Goal: Task Accomplishment & Management: Manage account settings

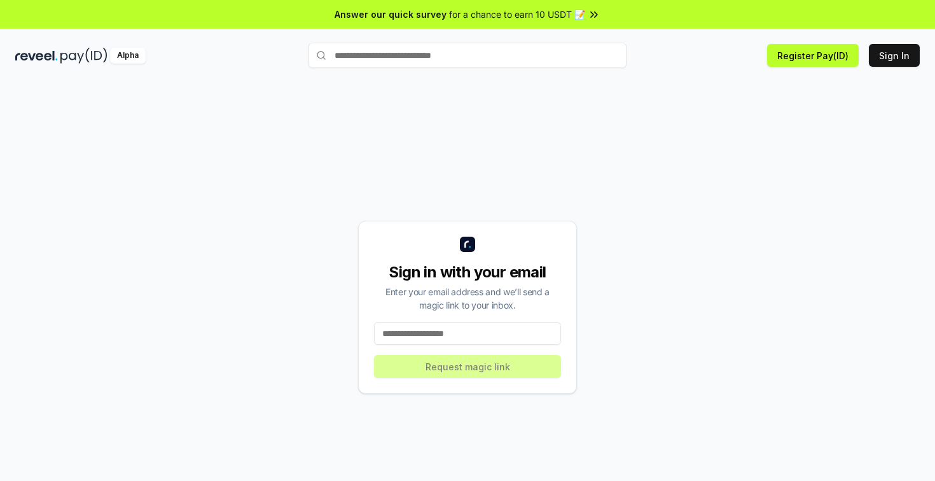
click at [485, 327] on input at bounding box center [467, 333] width 187 height 23
type input "**********"
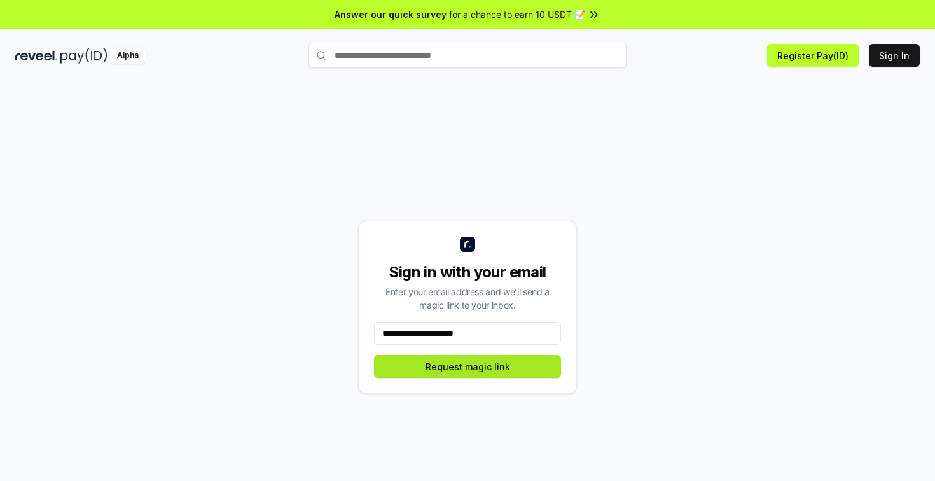
click at [476, 365] on button "Request magic link" at bounding box center [467, 366] width 187 height 23
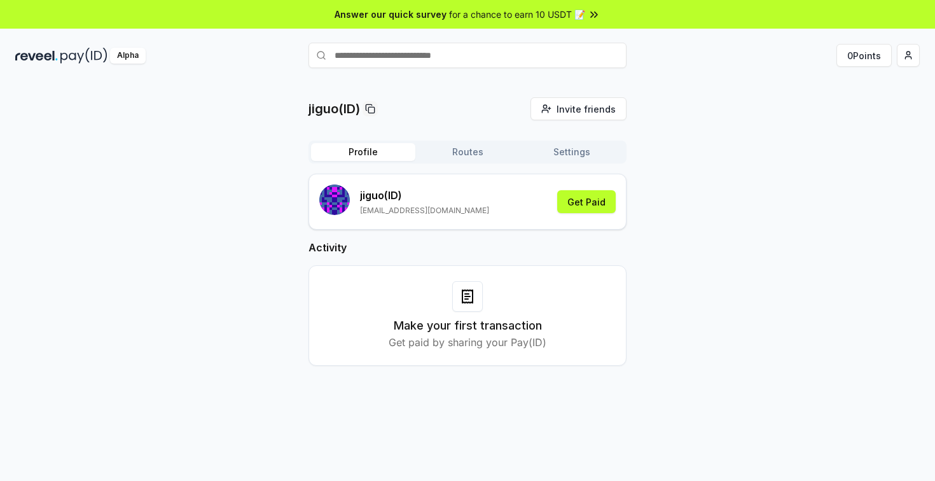
click at [455, 158] on button "Routes" at bounding box center [467, 152] width 104 height 18
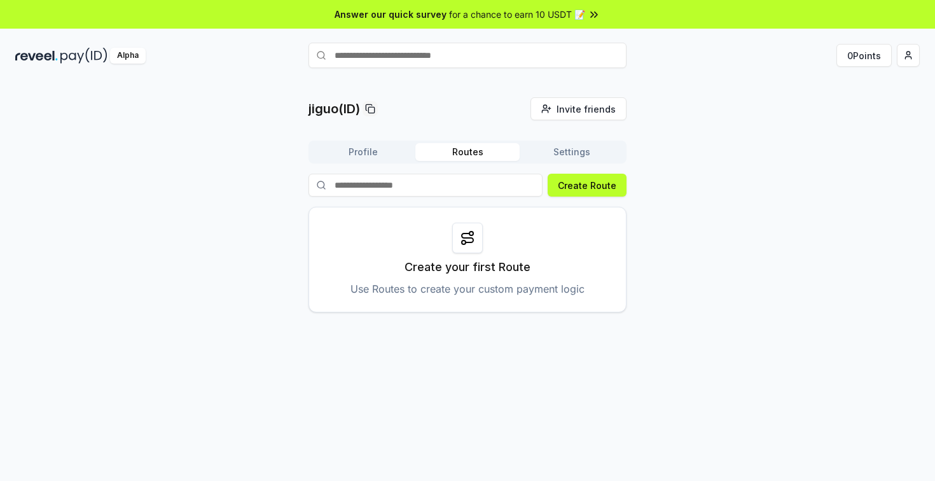
click at [551, 155] on button "Settings" at bounding box center [572, 152] width 104 height 18
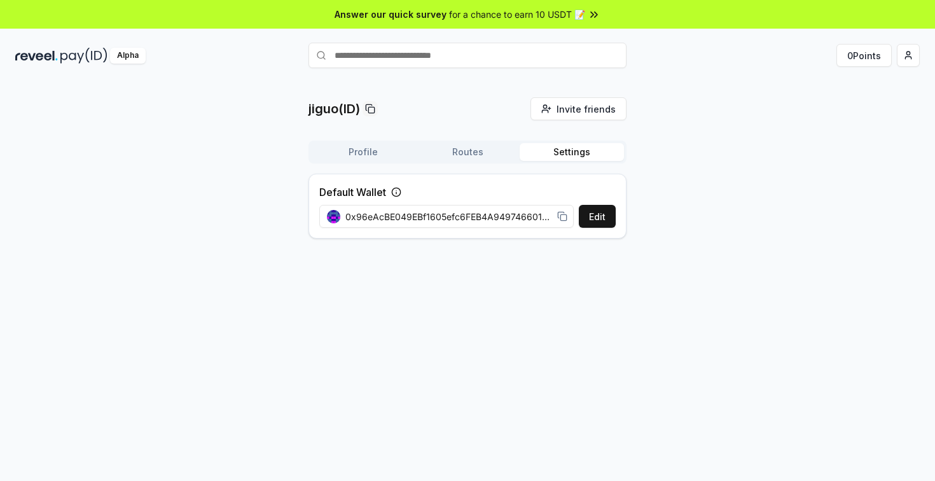
click at [330, 113] on p "jiguo(ID)" at bounding box center [335, 109] width 52 height 18
click at [134, 60] on div "Alpha" at bounding box center [128, 56] width 36 height 16
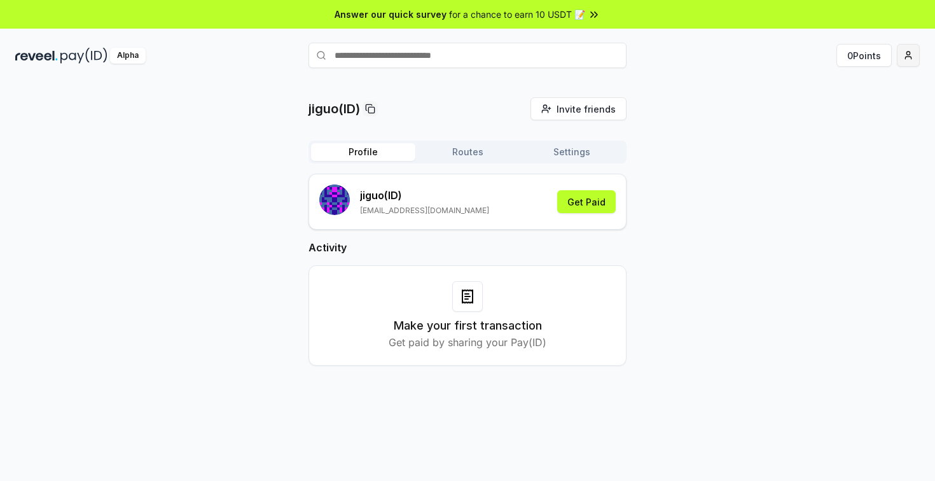
click at [907, 55] on html "Answer our quick survey for a chance to earn 10 USDT 📝 Alpha 0 Points jiguo(ID)…" at bounding box center [467, 240] width 935 height 481
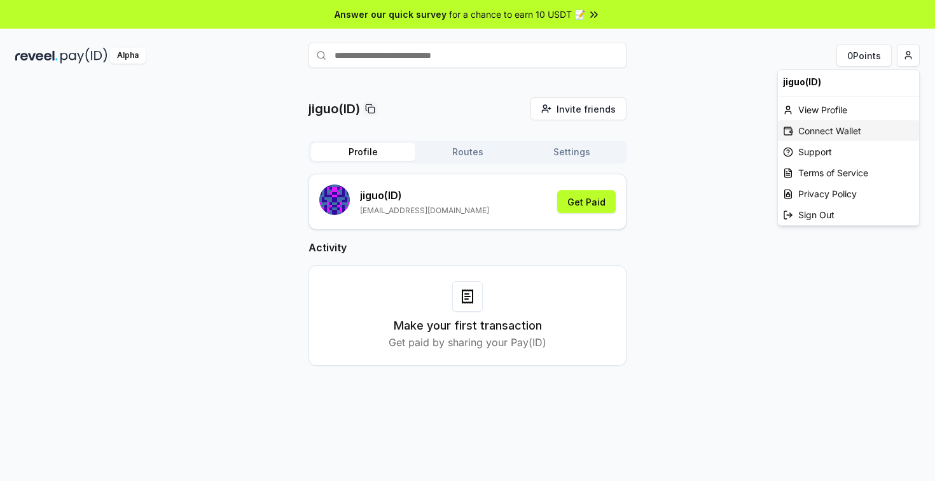
click at [848, 127] on div "Connect Wallet" at bounding box center [848, 130] width 141 height 21
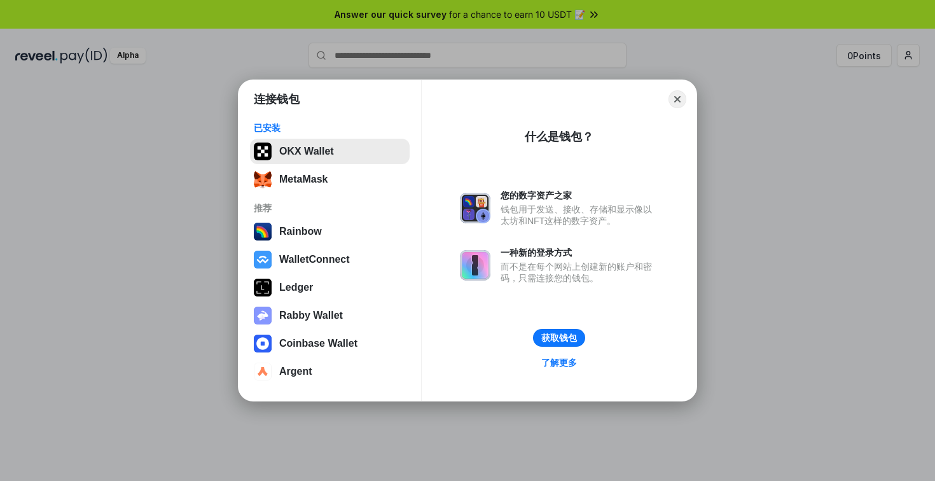
click at [316, 149] on button "OKX Wallet" at bounding box center [330, 151] width 160 height 25
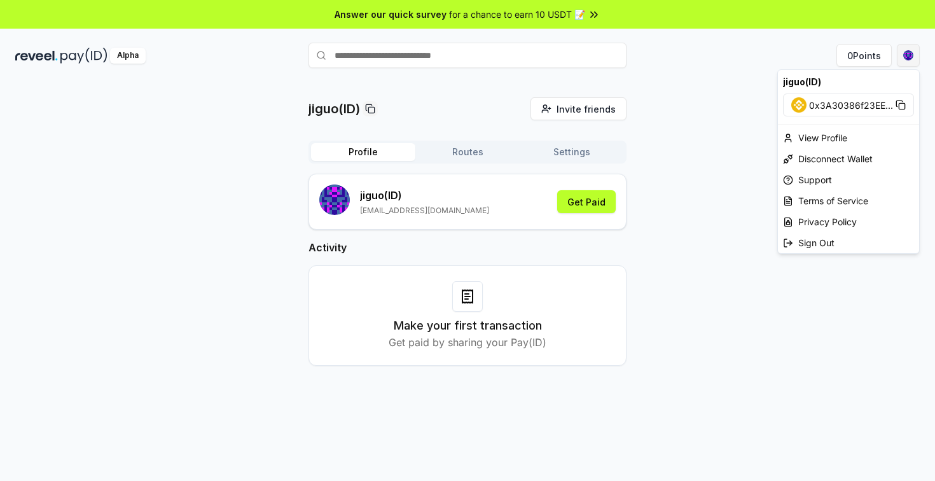
click at [909, 62] on html "Answer our quick survey for a chance to earn 10 USDT 📝 Alpha 0 Points jiguo(ID)…" at bounding box center [467, 240] width 935 height 481
click at [854, 103] on span "0x3A30386f23EE ..." at bounding box center [851, 105] width 84 height 13
click at [730, 151] on html "Answer our quick survey for a chance to earn 10 USDT 📝 Alpha 0 Points jiguo(ID)…" at bounding box center [467, 240] width 935 height 481
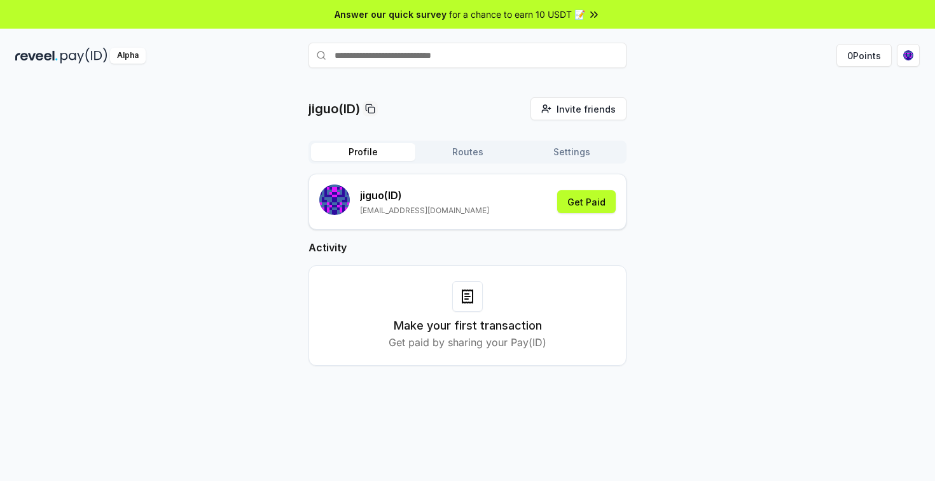
click at [534, 30] on div "Answer our quick survey for a chance to earn 10 USDT 📝 Alpha 0 Points jiguo(ID)…" at bounding box center [467, 258] width 935 height 517
click at [541, 15] on span "for a chance to earn 10 USDT 📝" at bounding box center [517, 14] width 136 height 13
click at [474, 153] on button "Routes" at bounding box center [467, 152] width 104 height 18
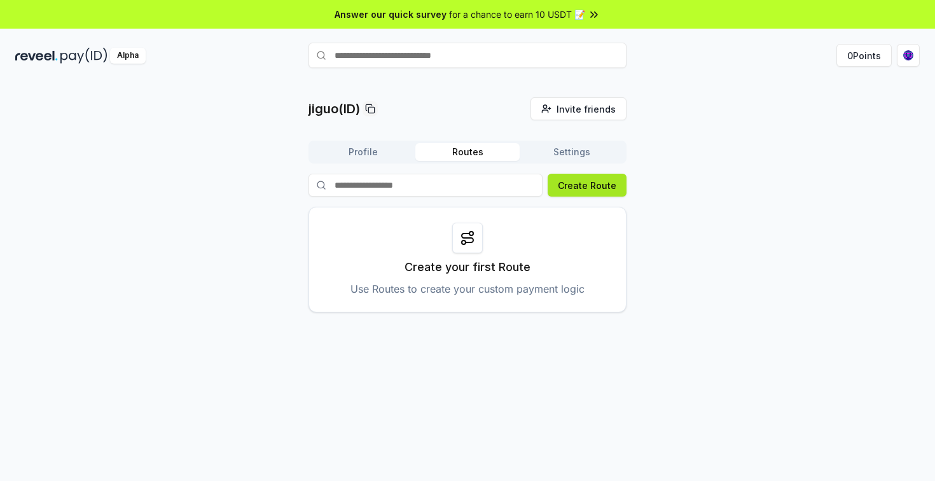
click at [578, 188] on button "Create Route" at bounding box center [587, 185] width 79 height 23
click at [868, 52] on button "0 Points" at bounding box center [864, 55] width 55 height 23
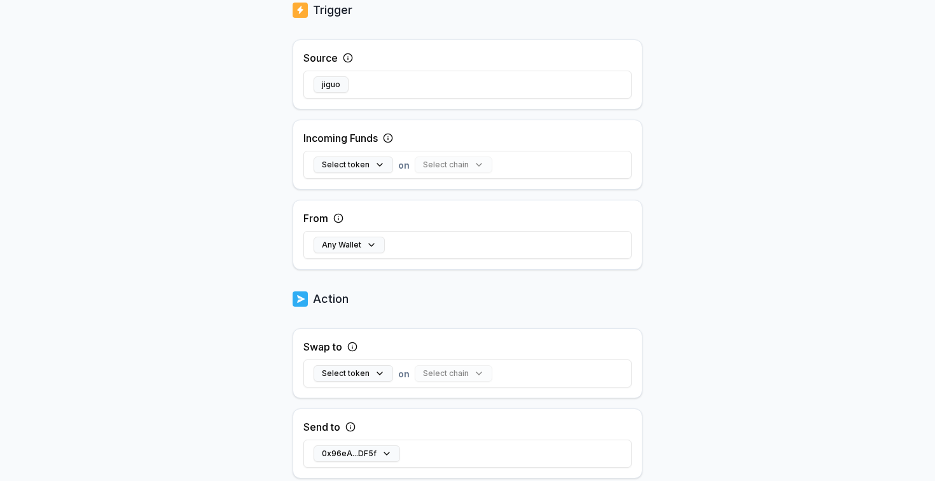
scroll to position [254, 0]
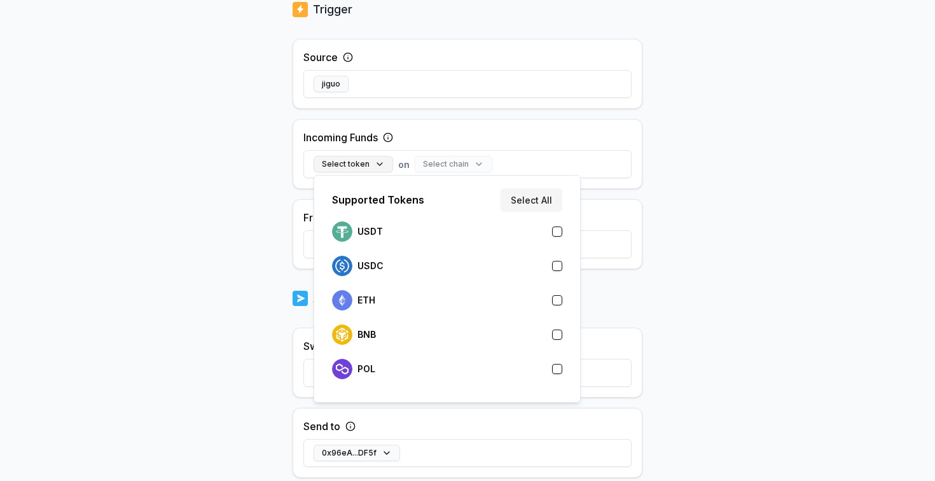
click at [378, 160] on button "Select token" at bounding box center [354, 164] width 80 height 17
click at [709, 223] on div "Back Create Route ******** When my Pay(ID) receives funds send it to 0x96eA...D…" at bounding box center [467, 39] width 935 height 445
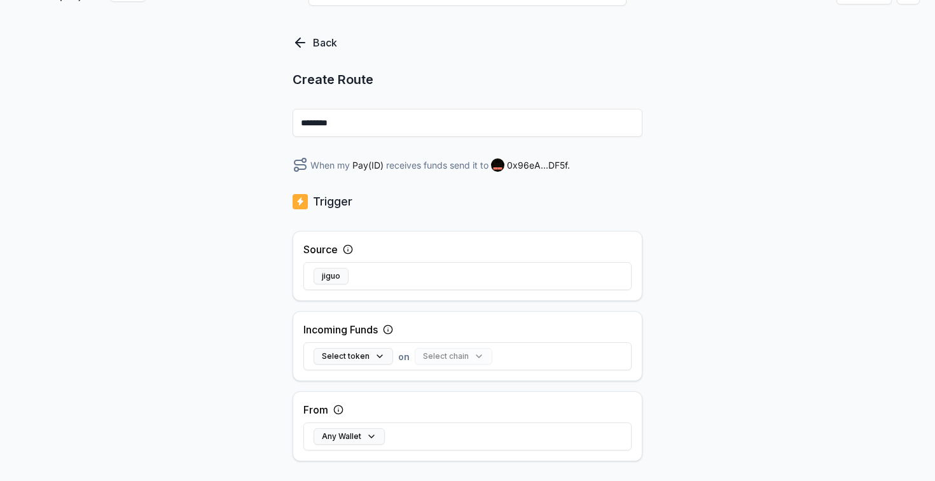
scroll to position [0, 0]
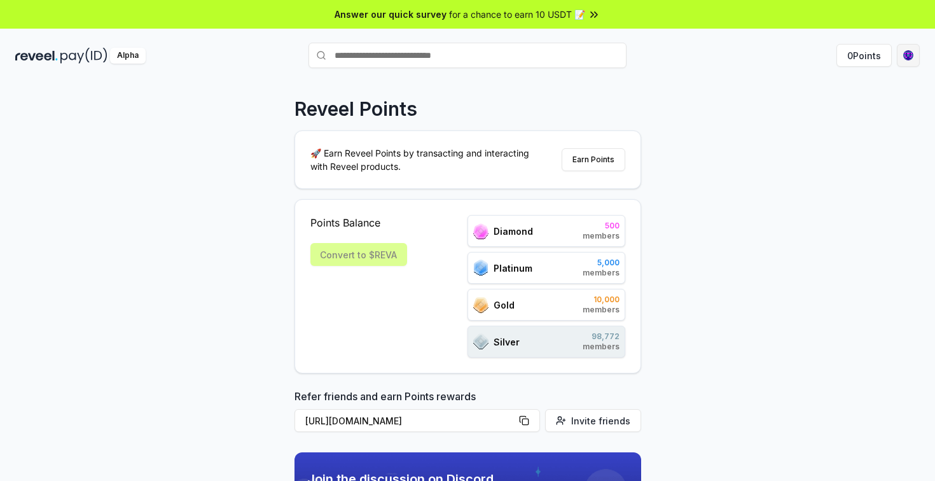
click at [908, 58] on html "Answer our quick survey for a chance to earn 10 USDT 📝 Alpha 0 Points Reveel Po…" at bounding box center [467, 240] width 935 height 481
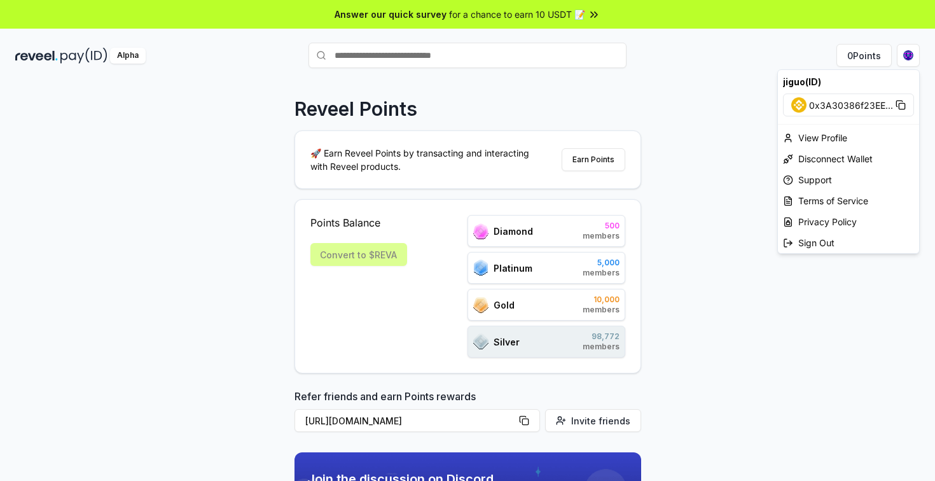
click at [706, 129] on html "Answer our quick survey for a chance to earn 10 USDT 📝 Alpha 0 Points Reveel Po…" at bounding box center [467, 240] width 935 height 481
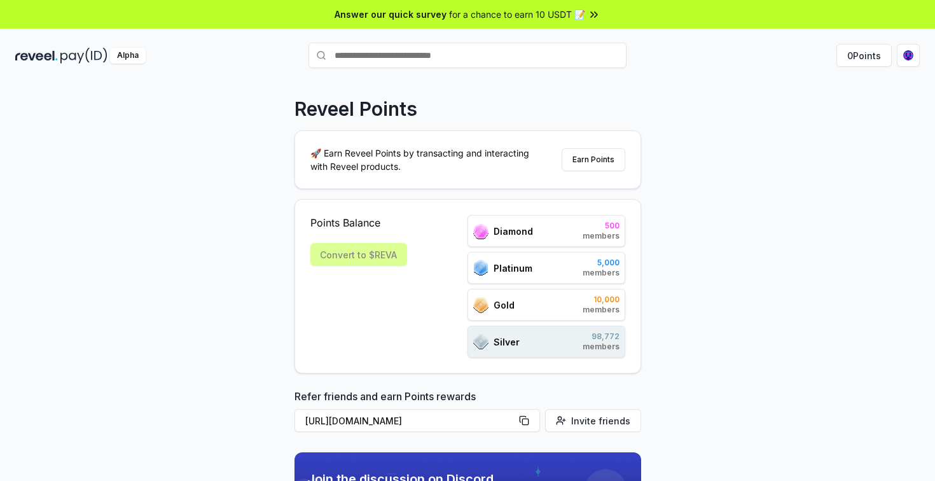
click at [122, 55] on div "Alpha" at bounding box center [128, 56] width 36 height 16
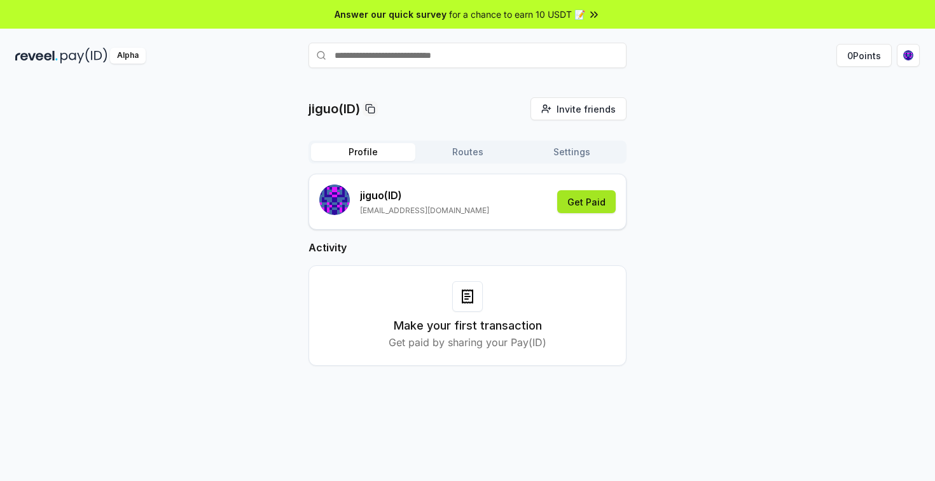
click at [598, 202] on button "Get Paid" at bounding box center [586, 201] width 59 height 23
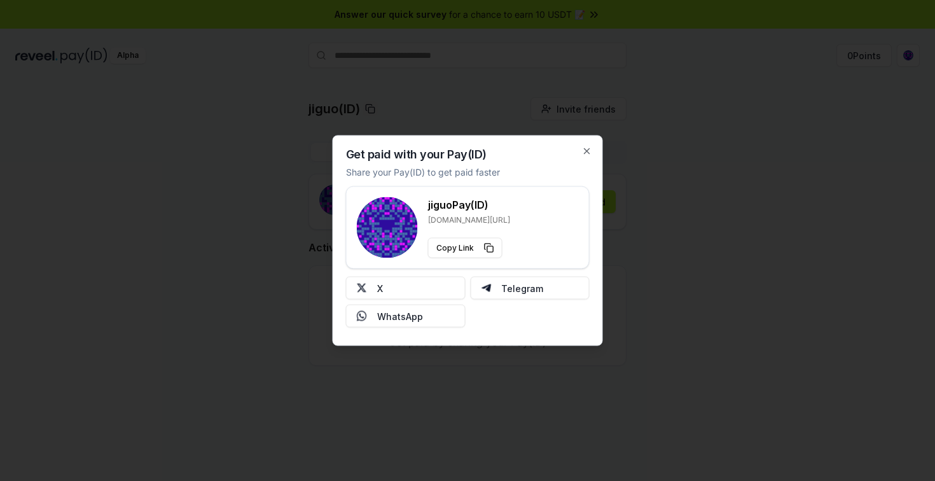
click at [584, 144] on div "Get paid with your Pay(ID) Share your Pay(ID) to get paid faster jiguo Pay(ID) …" at bounding box center [468, 241] width 270 height 211
click at [586, 152] on icon "button" at bounding box center [587, 151] width 10 height 10
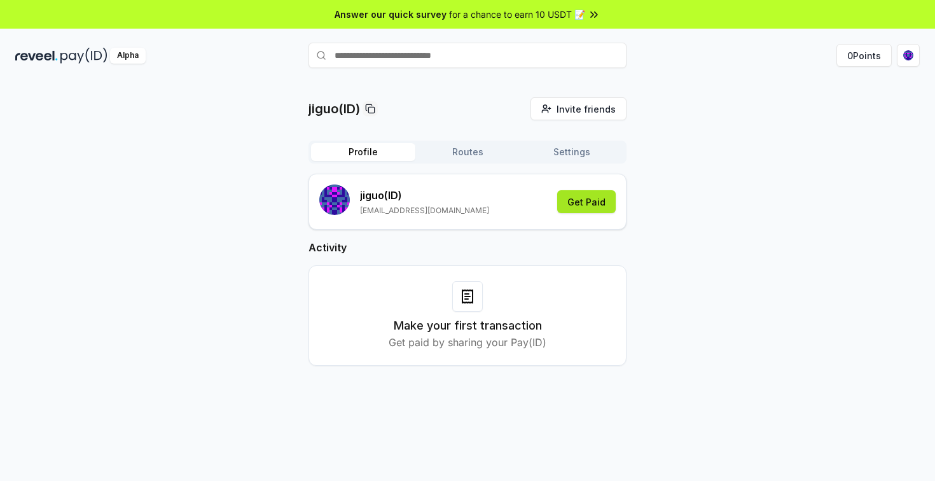
click at [588, 205] on button "Get Paid" at bounding box center [586, 201] width 59 height 23
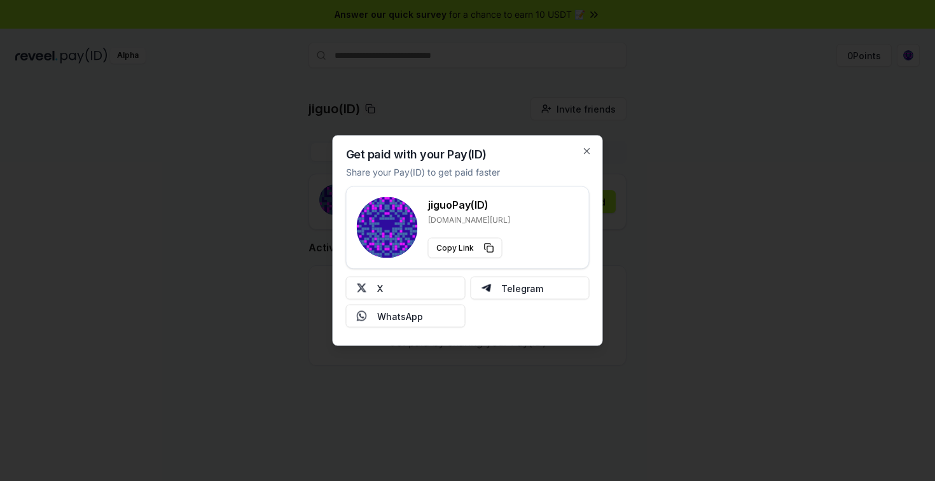
click at [483, 174] on p "Share your Pay(ID) to get paid faster" at bounding box center [423, 171] width 154 height 13
click at [464, 174] on p "Share your Pay(ID) to get paid faster" at bounding box center [423, 171] width 154 height 13
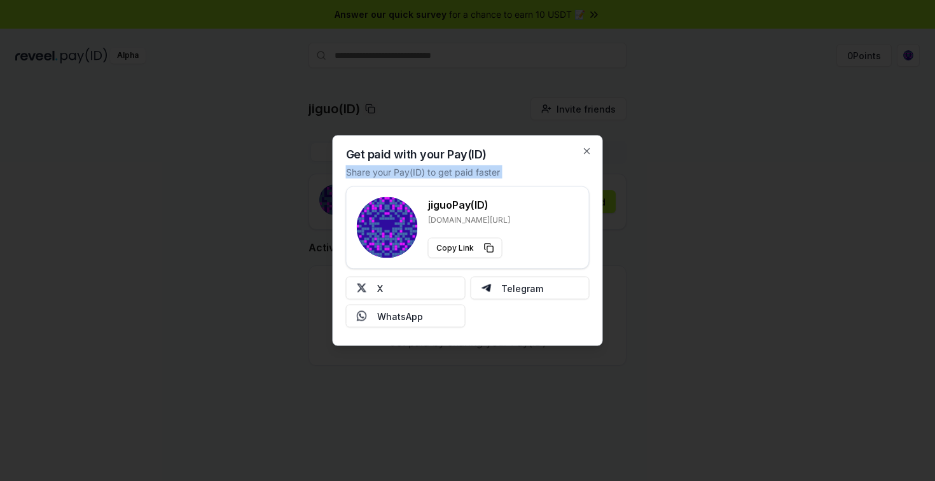
click at [464, 174] on p "Share your Pay(ID) to get paid faster" at bounding box center [423, 171] width 154 height 13
click at [588, 147] on icon "button" at bounding box center [587, 151] width 10 height 10
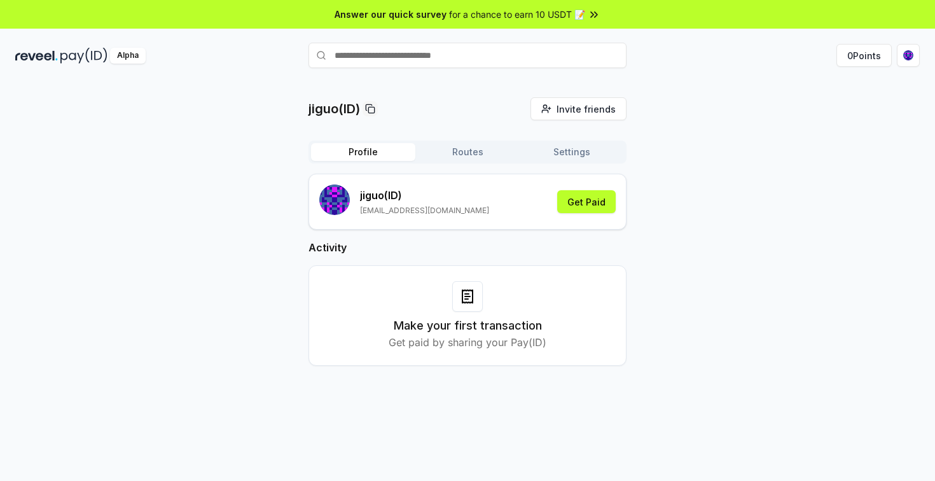
click at [137, 57] on div "Alpha" at bounding box center [128, 56] width 36 height 16
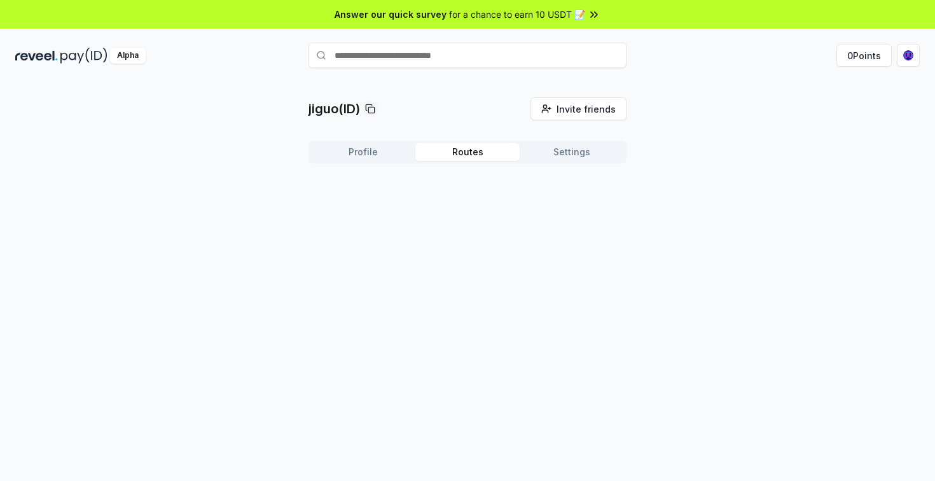
click at [441, 150] on button "Routes" at bounding box center [467, 152] width 104 height 18
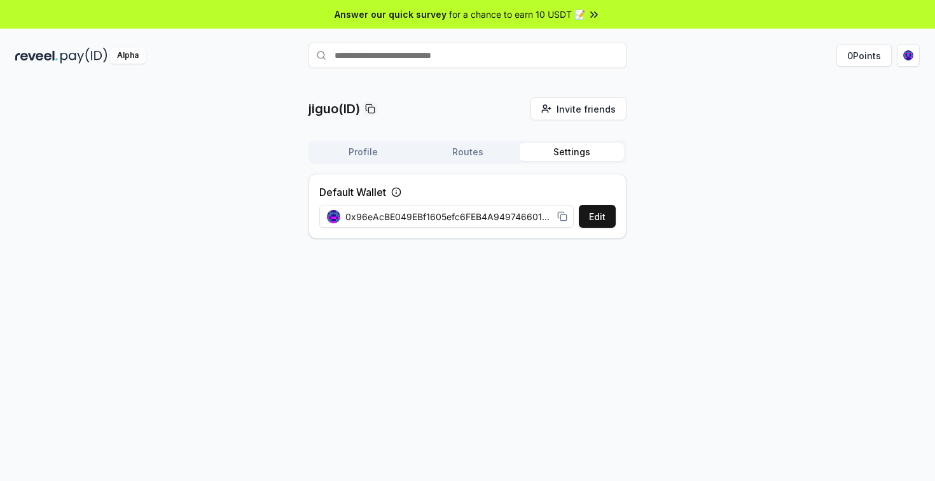
click at [538, 155] on button "Settings" at bounding box center [572, 152] width 104 height 18
click at [562, 217] on icon at bounding box center [562, 216] width 10 height 10
click at [483, 160] on button "Routes" at bounding box center [467, 152] width 104 height 18
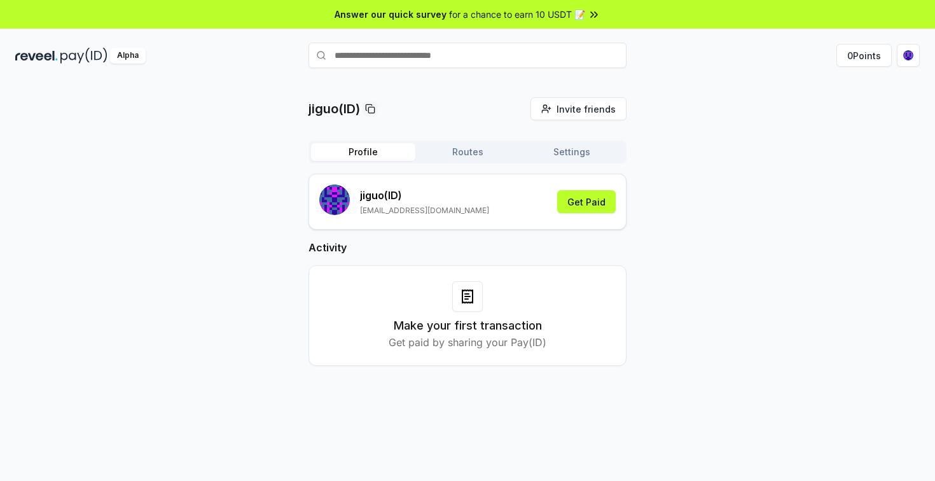
click at [395, 152] on button "Profile" at bounding box center [363, 152] width 104 height 18
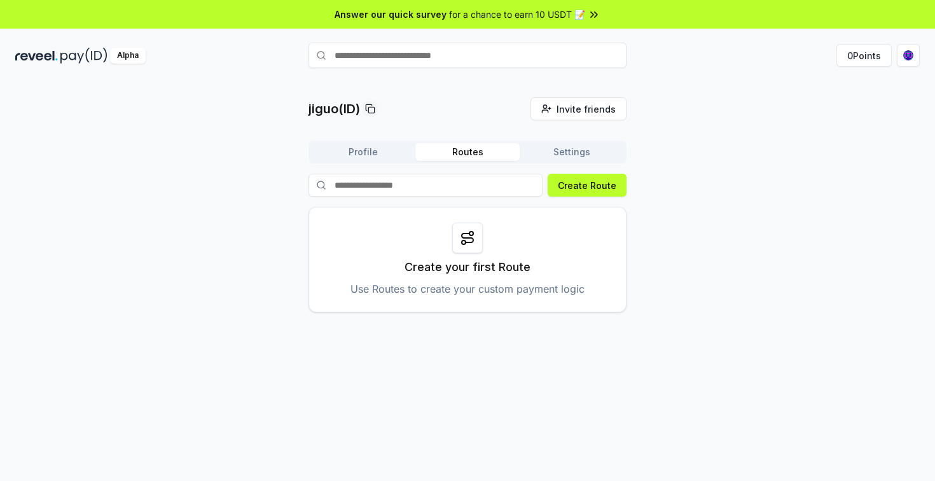
click at [471, 158] on button "Routes" at bounding box center [467, 152] width 104 height 18
click at [553, 141] on div "Profile Routes Settings" at bounding box center [468, 152] width 318 height 23
click at [556, 149] on button "Settings" at bounding box center [572, 152] width 104 height 18
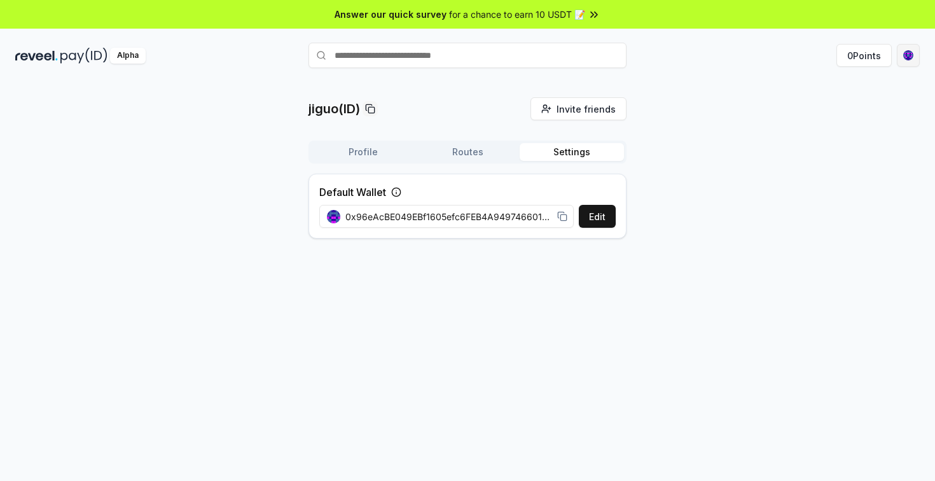
click at [904, 57] on html "Answer our quick survey for a chance to earn 10 USDT 📝 Alpha 0 Points jiguo(ID)…" at bounding box center [467, 240] width 935 height 481
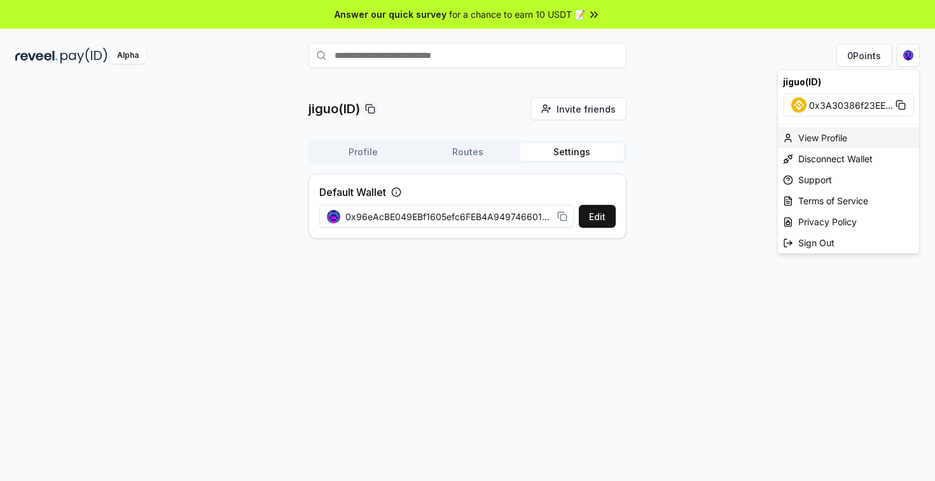
click at [827, 140] on div "View Profile" at bounding box center [848, 137] width 141 height 21
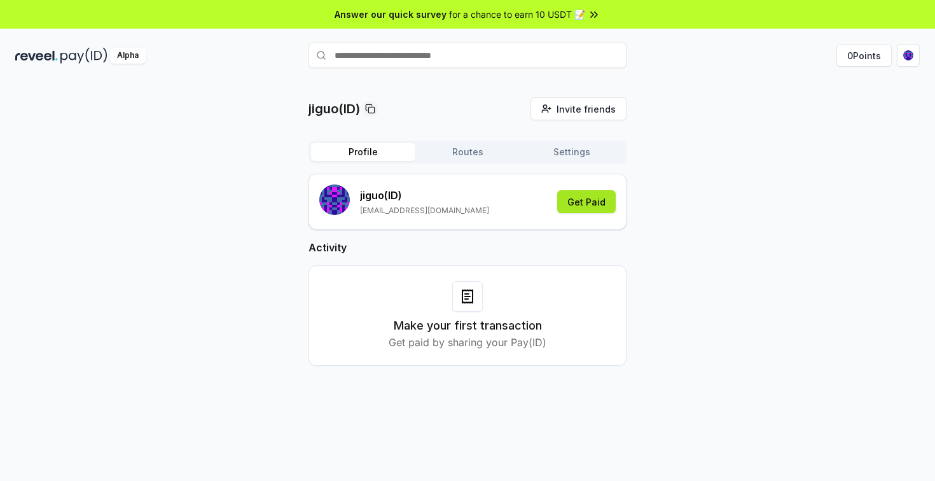
click at [576, 199] on button "Get Paid" at bounding box center [586, 201] width 59 height 23
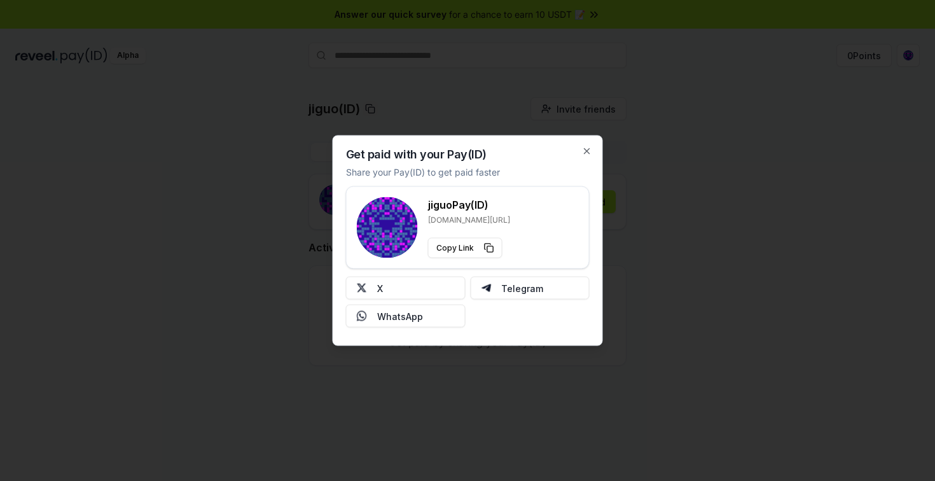
click at [461, 219] on p "[DOMAIN_NAME][URL]" at bounding box center [469, 220] width 82 height 10
click at [587, 143] on div "Get paid with your Pay(ID) Share your Pay(ID) to get paid faster jiguo Pay(ID) …" at bounding box center [468, 241] width 270 height 211
click at [585, 145] on div "Get paid with your Pay(ID) Share your Pay(ID) to get paid faster jiguo Pay(ID) …" at bounding box center [468, 241] width 270 height 211
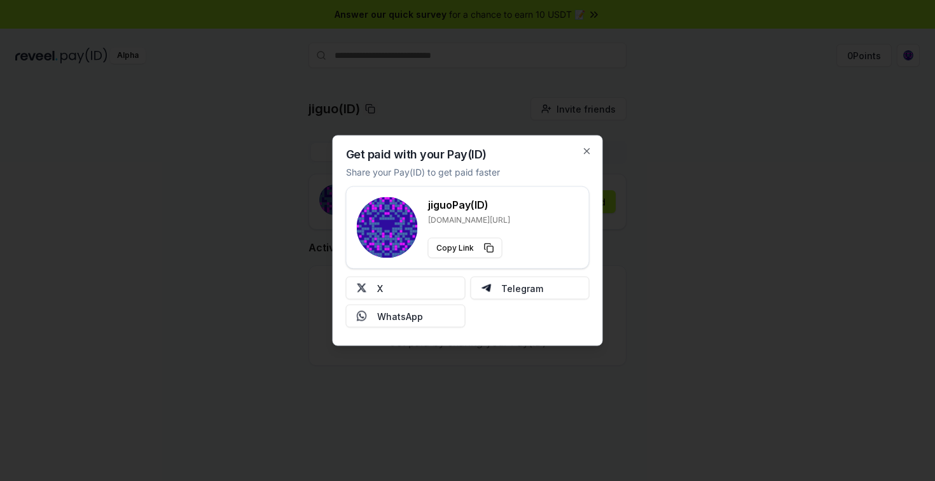
click at [599, 147] on div "Get paid with your Pay(ID) Share your Pay(ID) to get paid faster jiguo Pay(ID) …" at bounding box center [468, 241] width 270 height 211
click at [588, 149] on icon "button" at bounding box center [587, 151] width 5 height 5
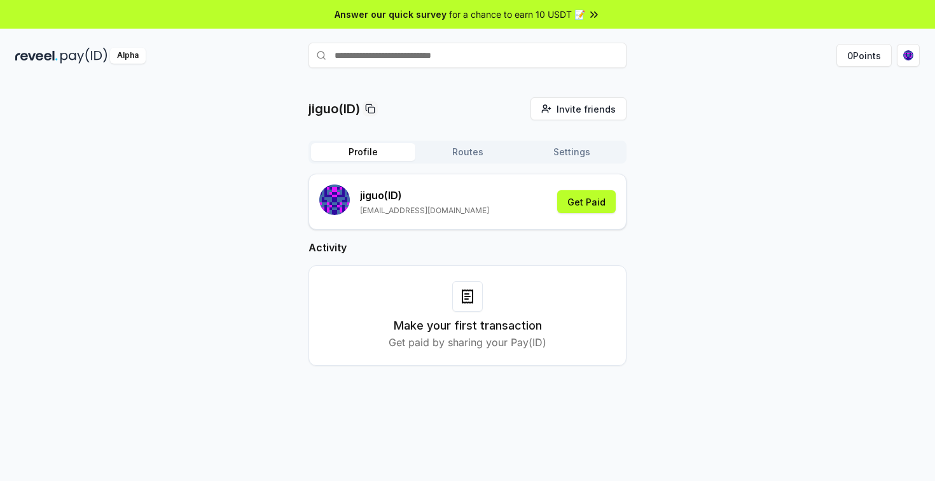
click at [454, 151] on button "Routes" at bounding box center [467, 152] width 104 height 18
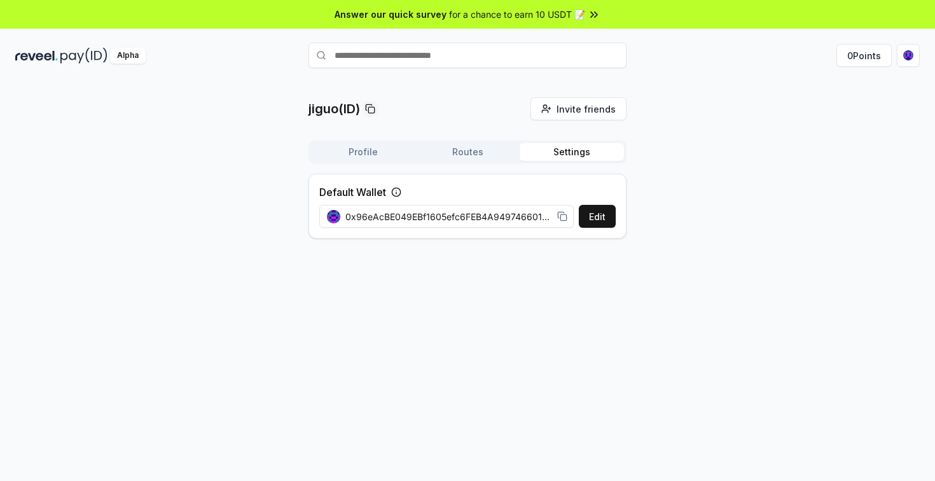
click at [558, 153] on button "Settings" at bounding box center [572, 152] width 104 height 18
click at [588, 209] on button "Edit" at bounding box center [597, 216] width 37 height 23
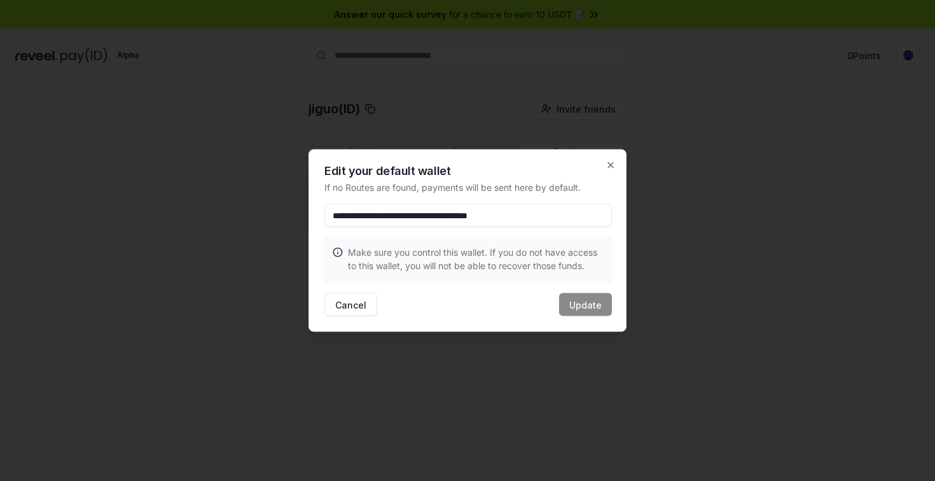
click at [504, 251] on p "Make sure you control this wallet. If you do not have access to this wallet, yo…" at bounding box center [476, 259] width 256 height 27
click at [609, 162] on icon "button" at bounding box center [611, 165] width 10 height 10
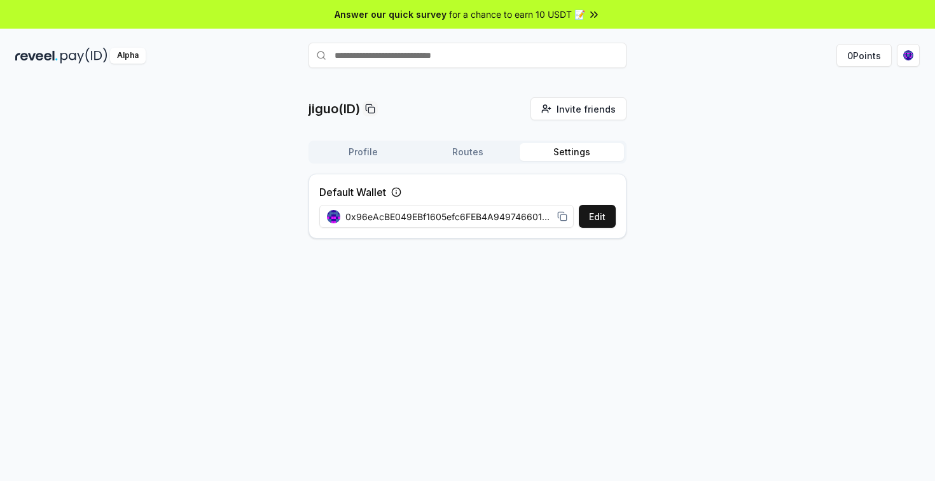
click at [90, 60] on img at bounding box center [83, 56] width 47 height 16
click at [126, 60] on div "Alpha" at bounding box center [128, 56] width 36 height 16
